Goal: Task Accomplishment & Management: Manage account settings

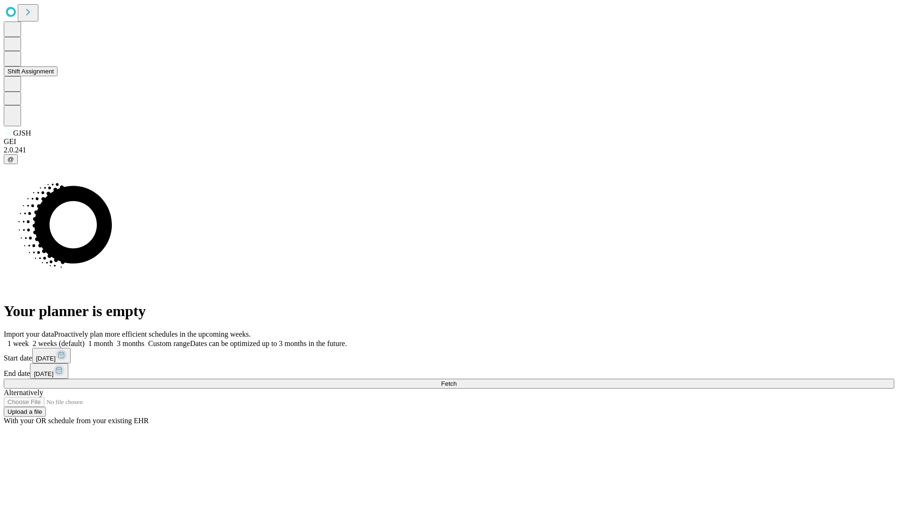
click at [58, 76] on button "Shift Assignment" at bounding box center [31, 71] width 54 height 10
